Goal: Transaction & Acquisition: Purchase product/service

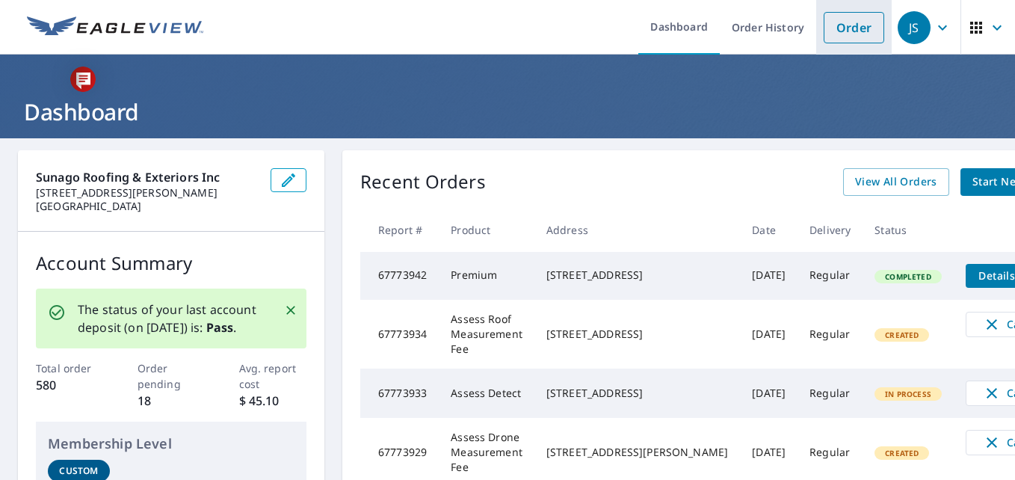
click at [848, 29] on link "Order" at bounding box center [853, 27] width 61 height 31
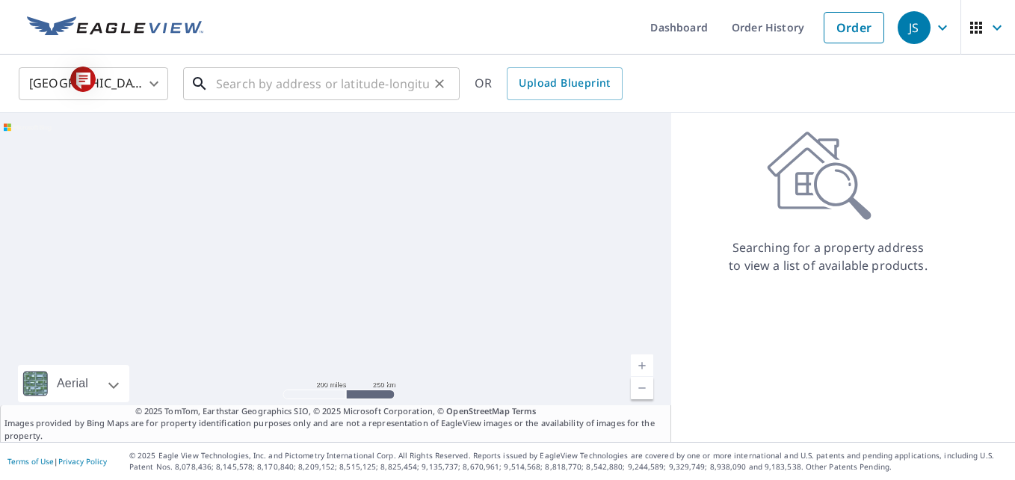
click at [338, 87] on input "text" at bounding box center [322, 84] width 213 height 42
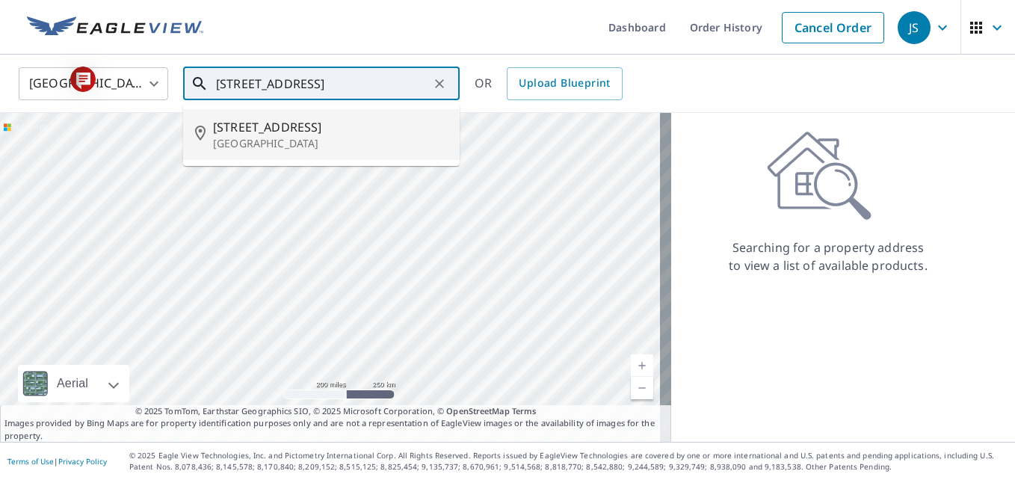
click at [276, 131] on span "[STREET_ADDRESS]" at bounding box center [330, 127] width 235 height 18
type input "[STREET_ADDRESS]"
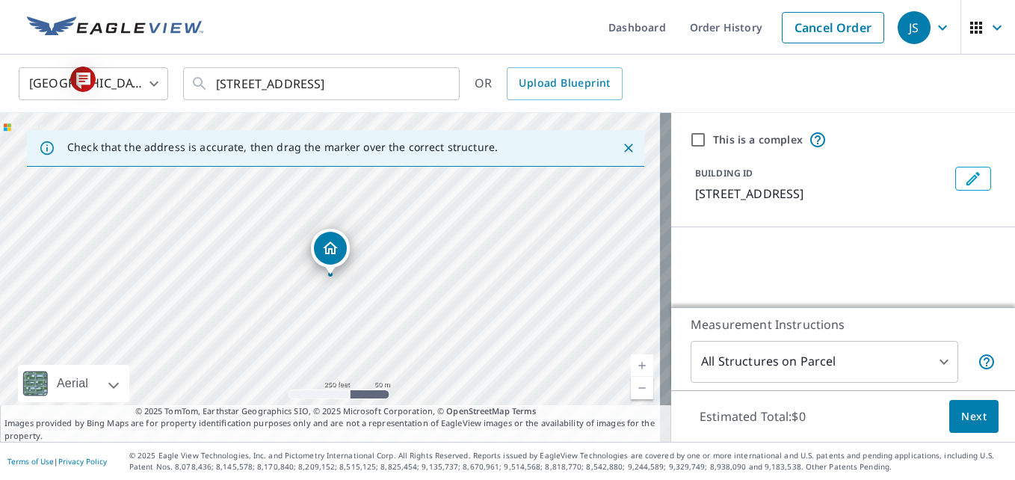
click at [631, 361] on link "Current Level 17, Zoom In" at bounding box center [642, 365] width 22 height 22
click at [631, 361] on link "Current Level 18, Zoom In" at bounding box center [642, 365] width 22 height 22
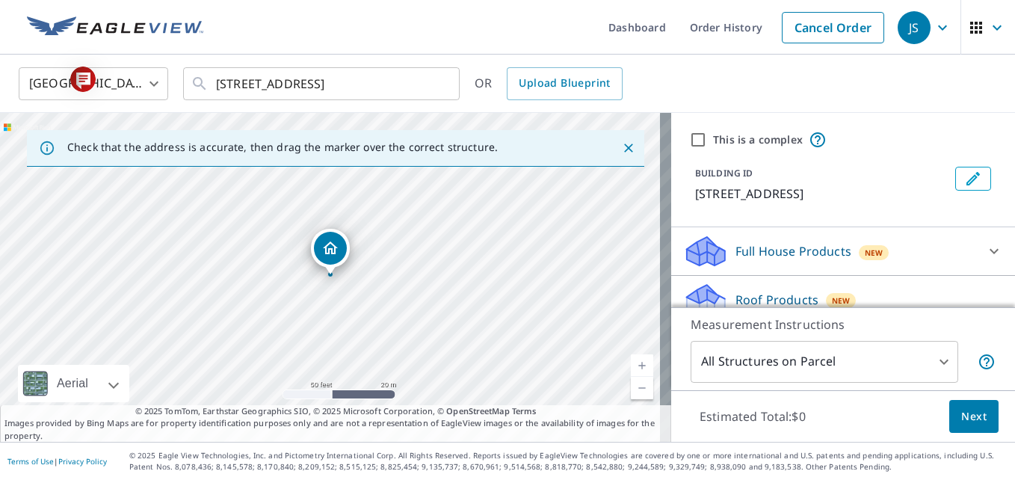
click at [631, 361] on link "Current Level 19, Zoom In" at bounding box center [642, 365] width 22 height 22
click at [966, 414] on span "Next" at bounding box center [973, 416] width 25 height 19
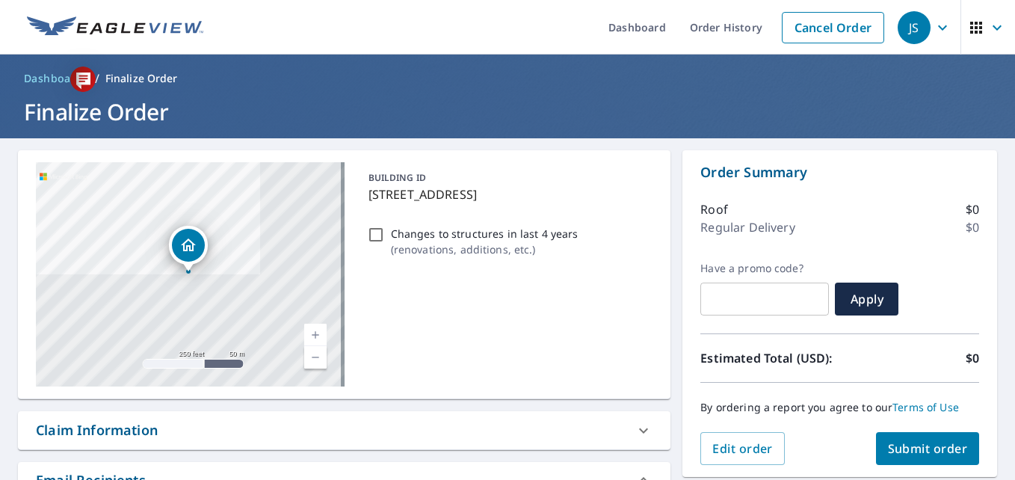
click at [922, 446] on span "Submit order" at bounding box center [928, 448] width 80 height 16
checkbox input "true"
